Goal: Information Seeking & Learning: Learn about a topic

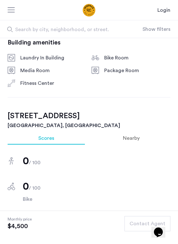
scroll to position [159, 0]
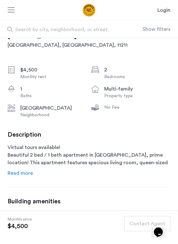
scroll to position [191, 0]
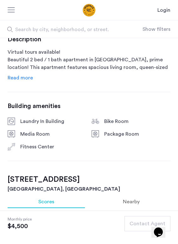
click at [18, 80] on span "Read more" at bounding box center [20, 77] width 25 height 5
